Goal: Find specific page/section: Find specific page/section

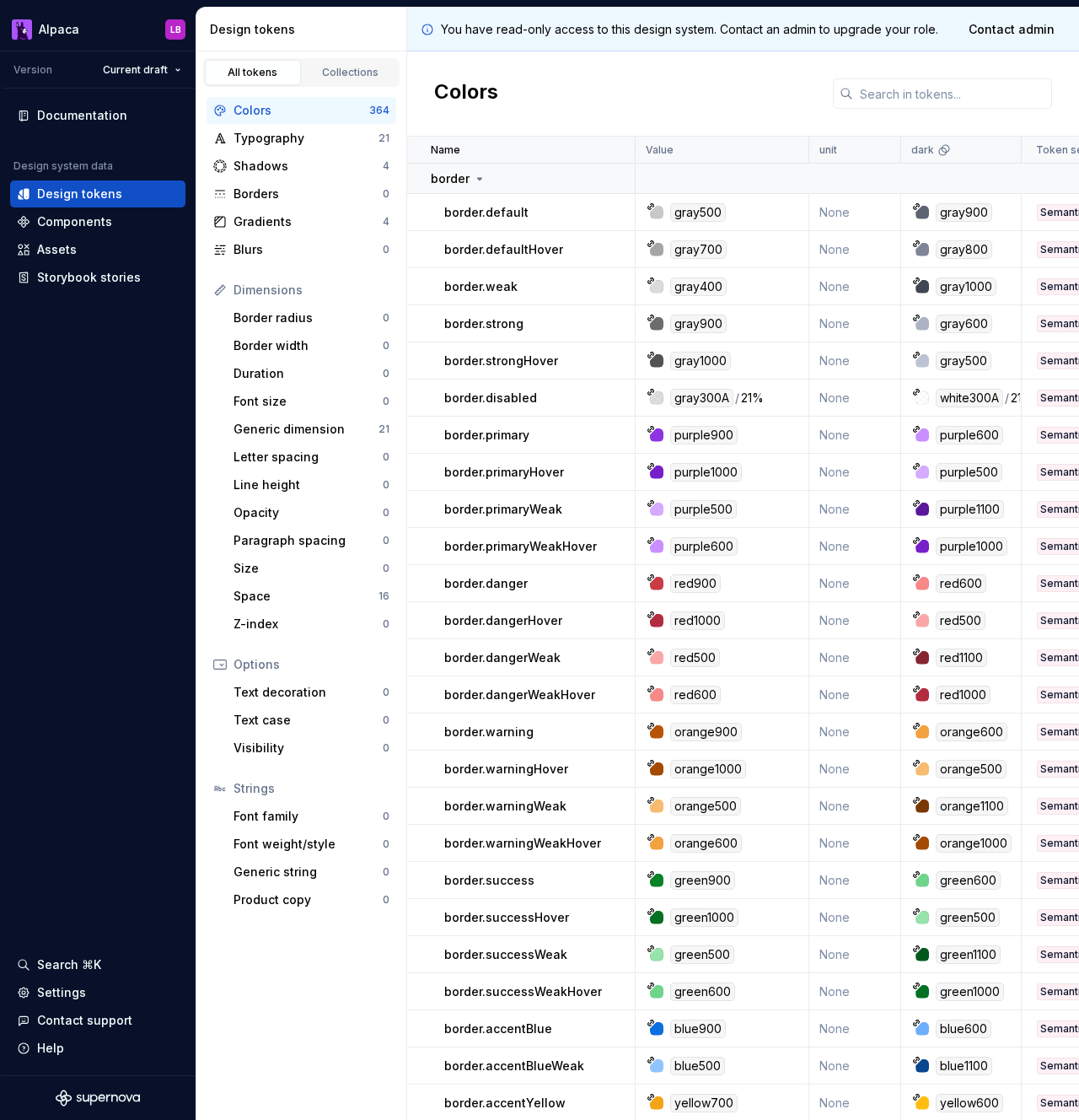
click at [599, 108] on div "Colors" at bounding box center [743, 94] width 672 height 85
click at [79, 221] on div "Components" at bounding box center [74, 222] width 75 height 17
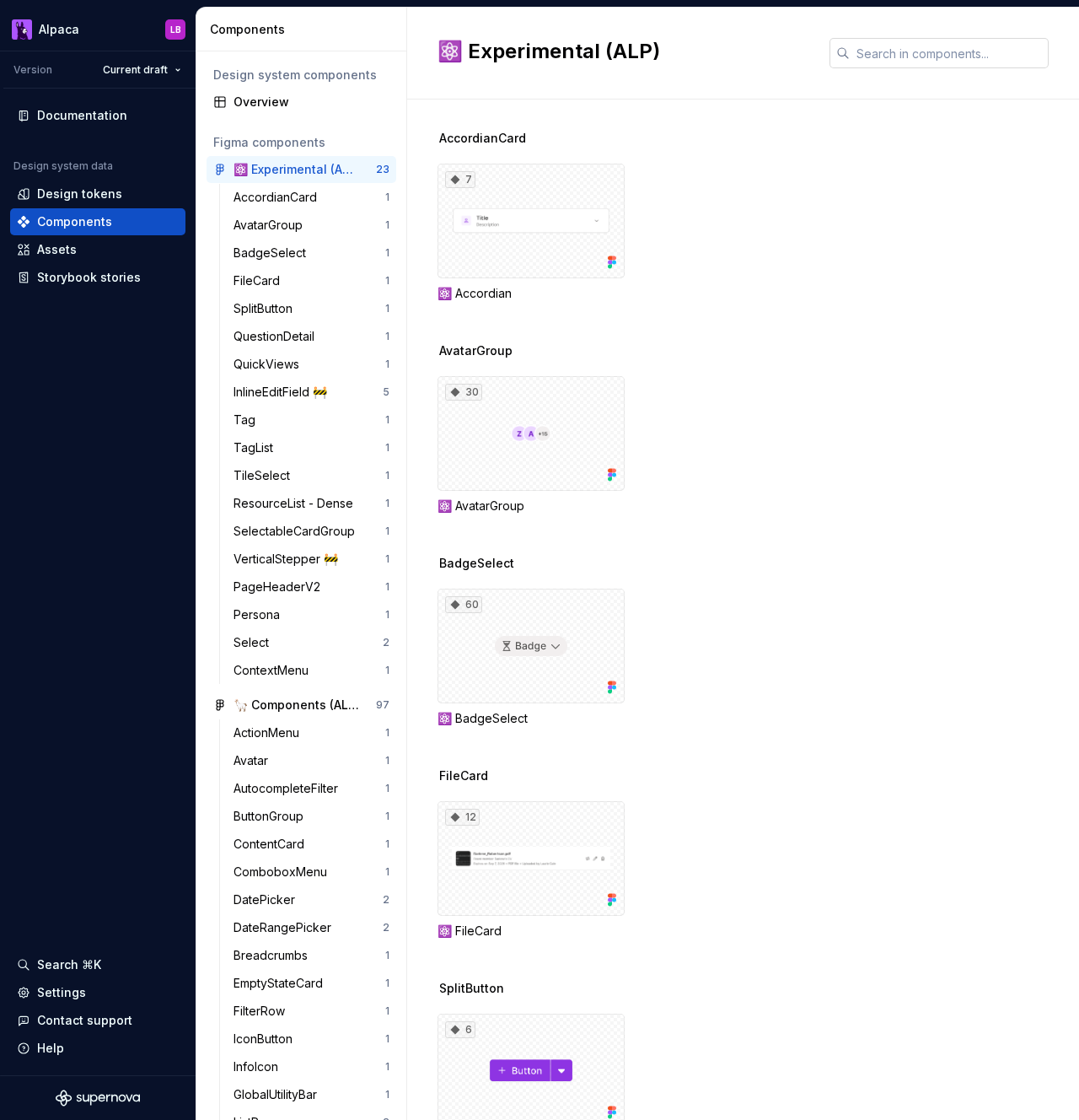
click at [879, 61] on input "text" at bounding box center [949, 53] width 199 height 30
type input "quote"
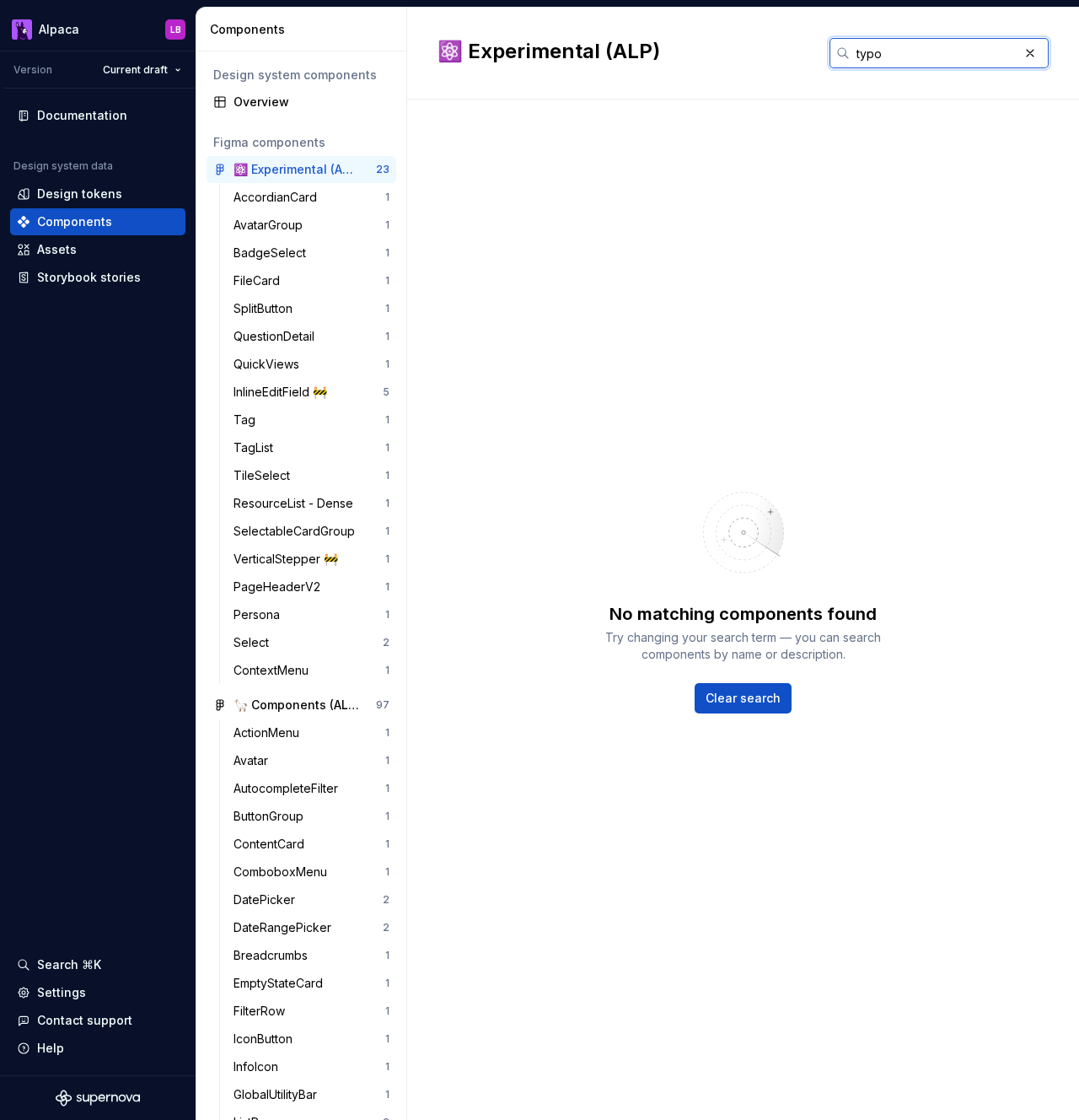
type input "typo"
